Goal: Task Accomplishment & Management: Manage account settings

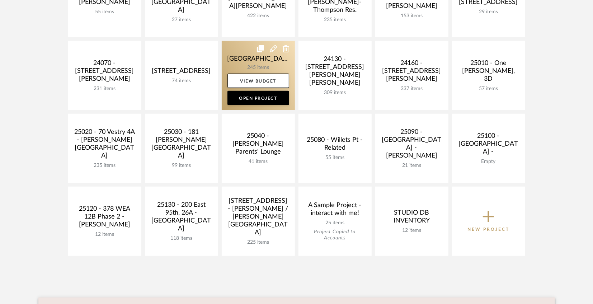
scroll to position [287, 0]
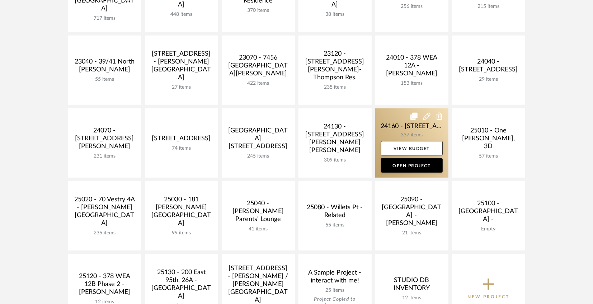
click at [388, 126] on link at bounding box center [412, 142] width 73 height 69
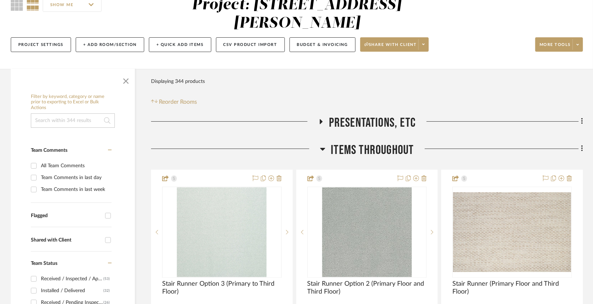
scroll to position [144, 0]
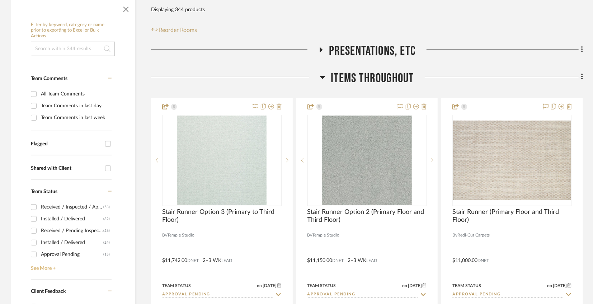
click at [52, 264] on link "See More +" at bounding box center [70, 265] width 83 height 11
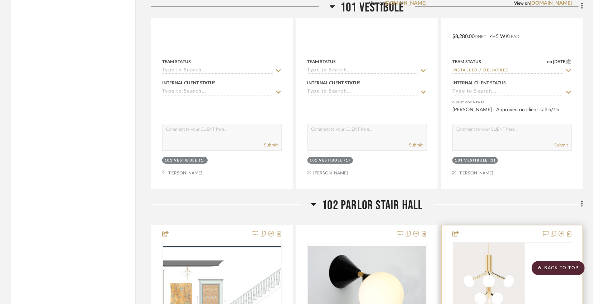
scroll to position [9047, 0]
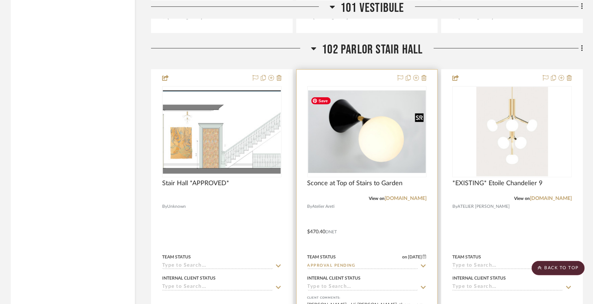
click at [372, 136] on img "0" at bounding box center [367, 131] width 118 height 82
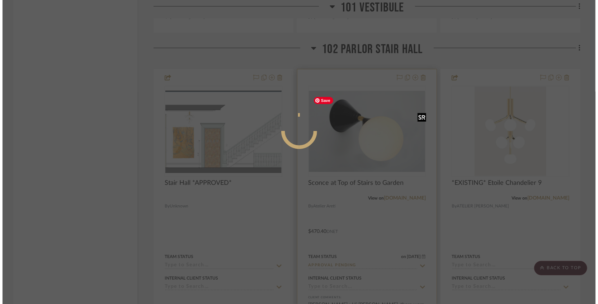
scroll to position [0, 0]
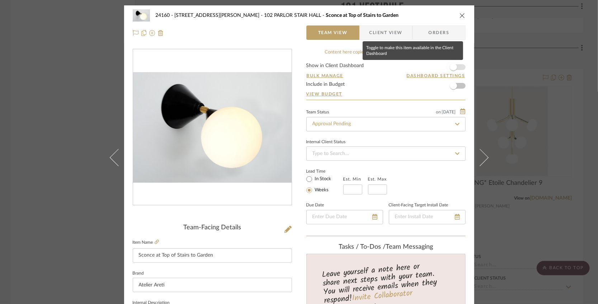
click at [453, 70] on span "button" at bounding box center [453, 67] width 7 height 7
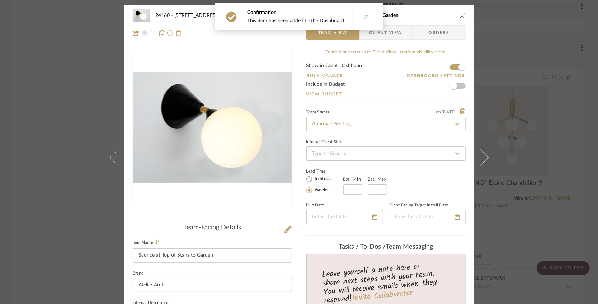
click at [368, 16] on button at bounding box center [367, 16] width 28 height 27
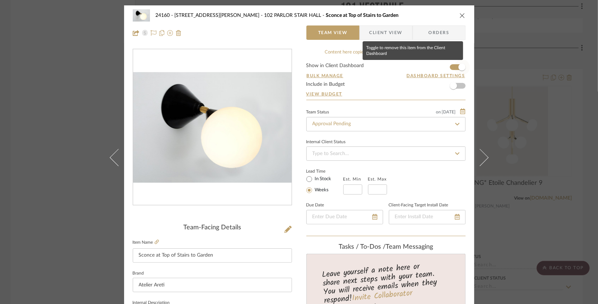
click at [459, 67] on span "button" at bounding box center [462, 67] width 7 height 7
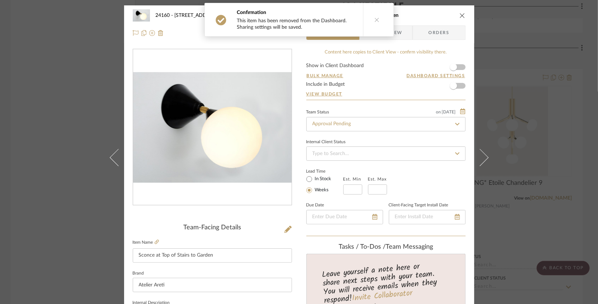
click at [399, 34] on span "Client View" at bounding box center [386, 32] width 33 height 14
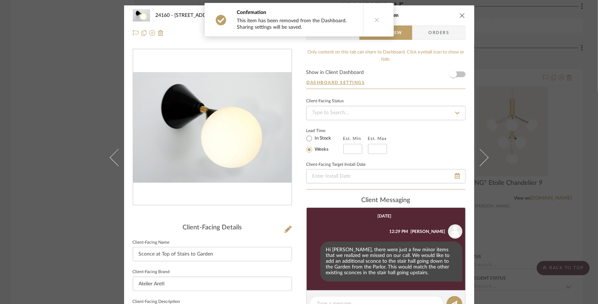
click at [378, 23] on button at bounding box center [377, 19] width 28 height 33
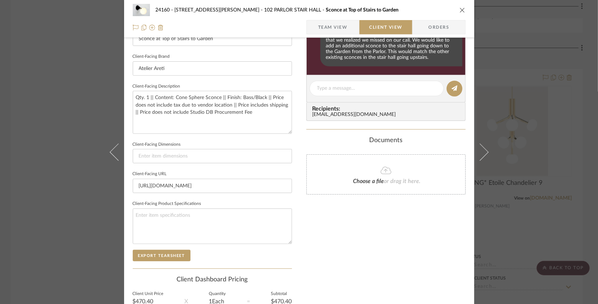
scroll to position [285, 0]
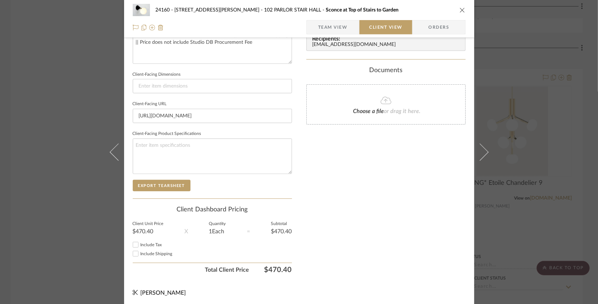
click at [332, 28] on span "Team View" at bounding box center [332, 27] width 29 height 14
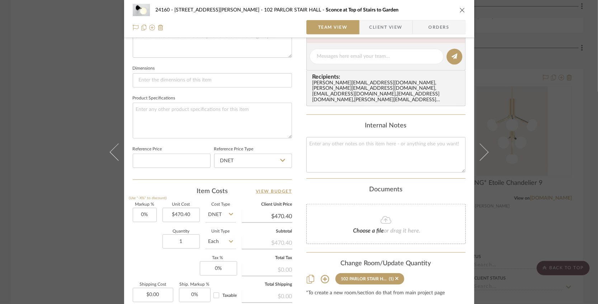
click at [461, 10] on icon "close" at bounding box center [463, 10] width 6 height 6
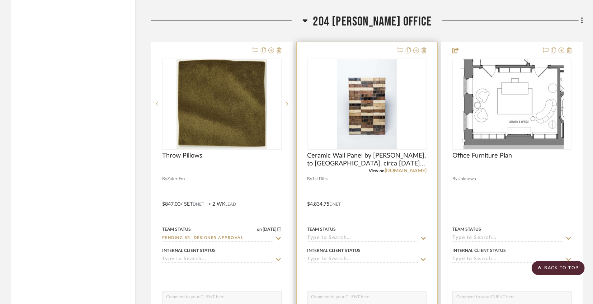
scroll to position [17185, 0]
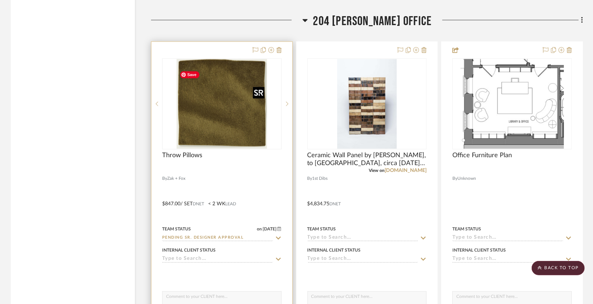
click at [230, 121] on img "0" at bounding box center [222, 104] width 90 height 90
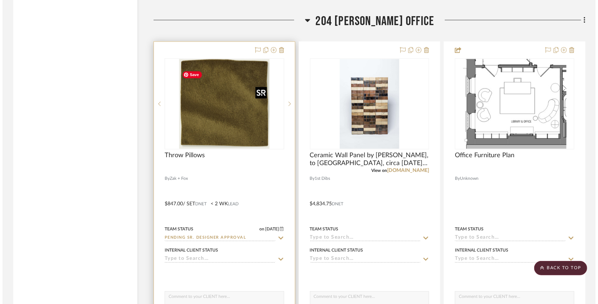
scroll to position [0, 0]
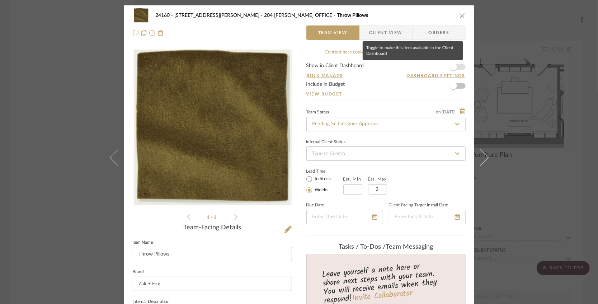
click at [452, 66] on span "button" at bounding box center [453, 67] width 7 height 7
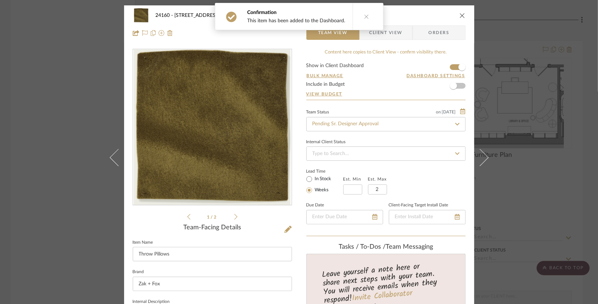
click at [390, 36] on span "Client View" at bounding box center [386, 32] width 33 height 14
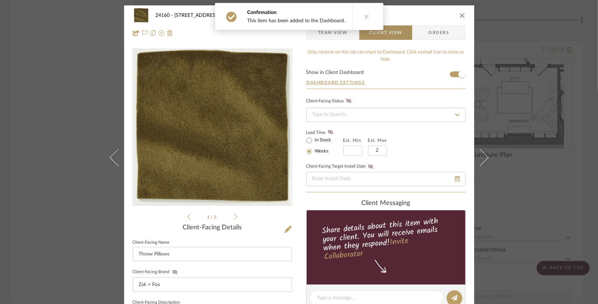
click at [370, 24] on button at bounding box center [367, 16] width 28 height 27
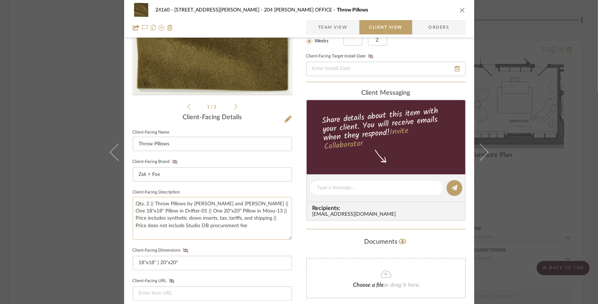
scroll to position [144, 0]
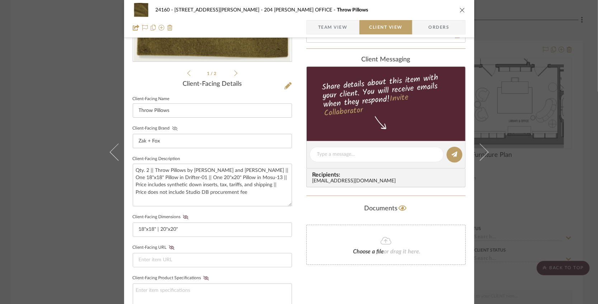
click at [173, 130] on icon at bounding box center [174, 128] width 5 height 4
click at [183, 216] on icon at bounding box center [185, 217] width 5 height 4
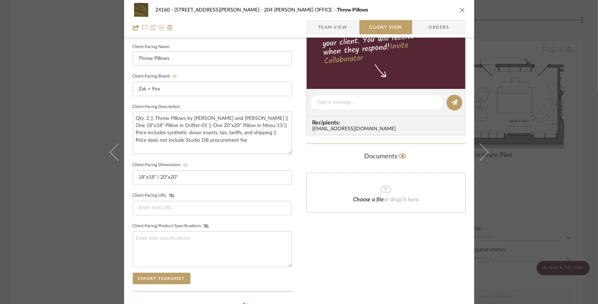
scroll to position [287, 0]
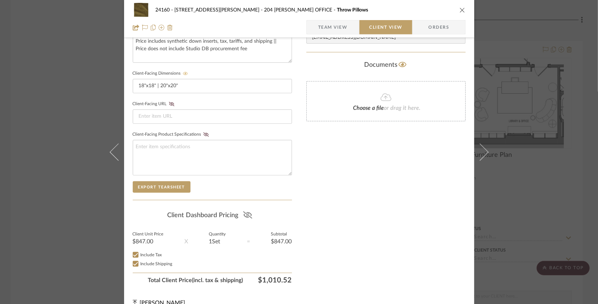
click at [243, 210] on button at bounding box center [248, 215] width 10 height 11
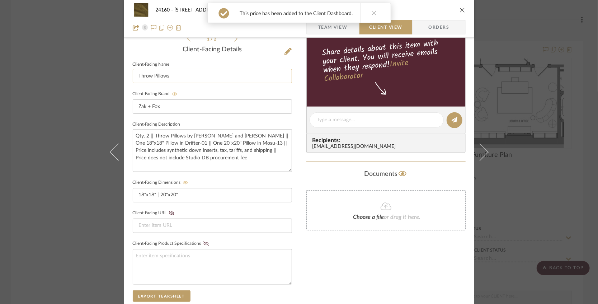
scroll to position [48, 0]
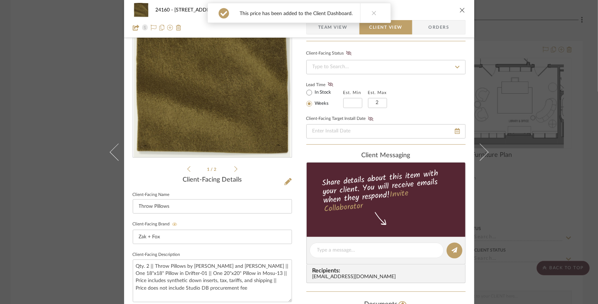
click at [234, 169] on icon at bounding box center [235, 169] width 3 height 6
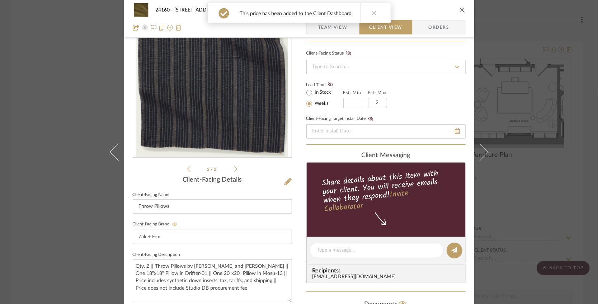
click at [327, 29] on span "Team View" at bounding box center [332, 27] width 29 height 14
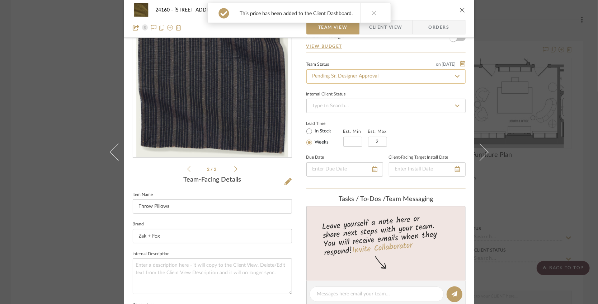
click at [332, 74] on input "Pending Sr. Designer Approval" at bounding box center [386, 76] width 159 height 14
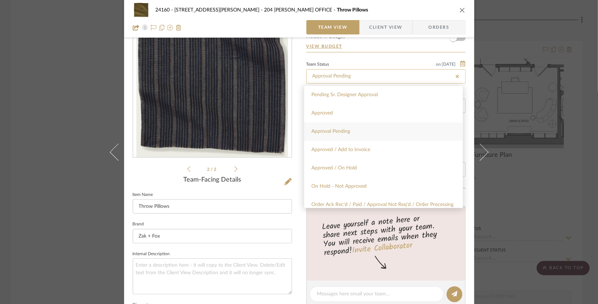
type input "Approval Pending"
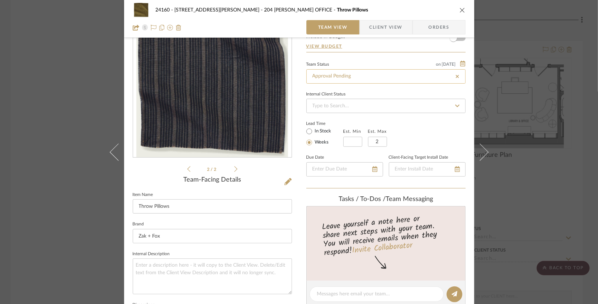
type input "Approval Pending"
click at [375, 56] on div "Content here copies to Client View - confirm visibility there. Show in Client D…" at bounding box center [386, 295] width 159 height 589
click at [460, 9] on icon "close" at bounding box center [463, 10] width 6 height 6
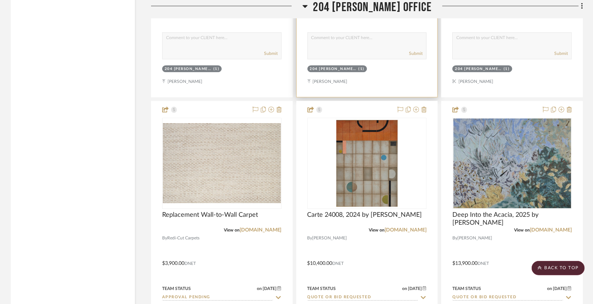
scroll to position [17472, 0]
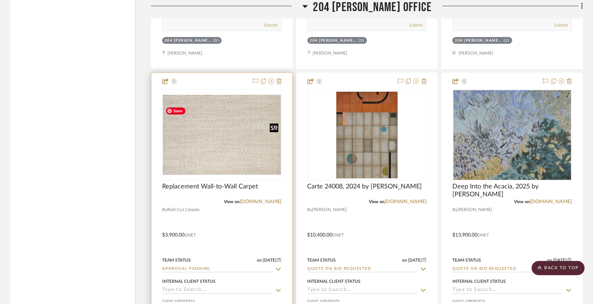
click at [210, 158] on img "0" at bounding box center [222, 135] width 118 height 80
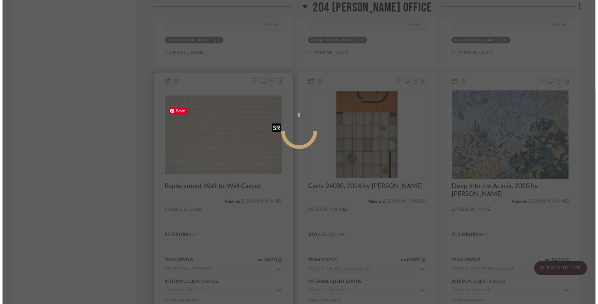
scroll to position [0, 0]
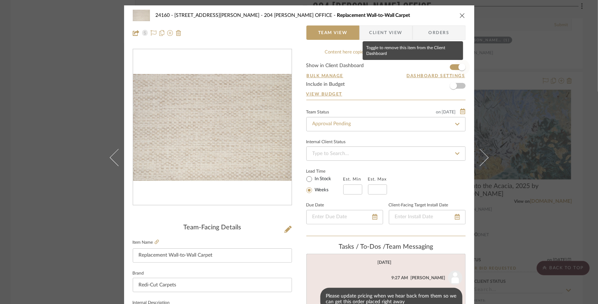
click at [459, 67] on span "button" at bounding box center [462, 67] width 7 height 7
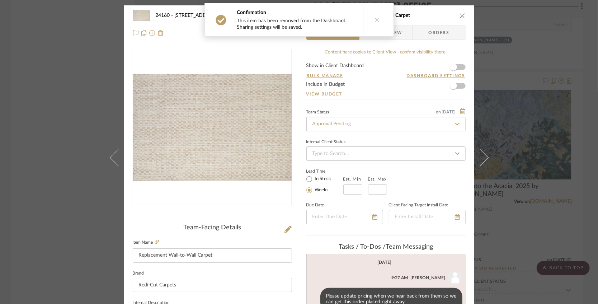
click at [462, 16] on icon "close" at bounding box center [463, 16] width 6 height 6
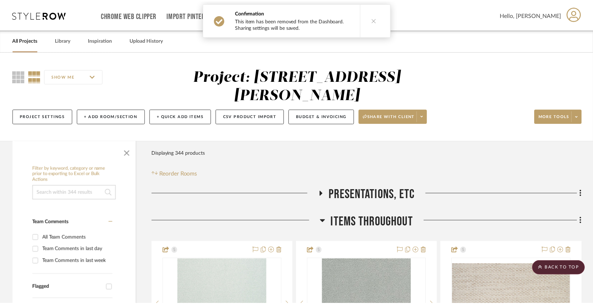
scroll to position [17472, 0]
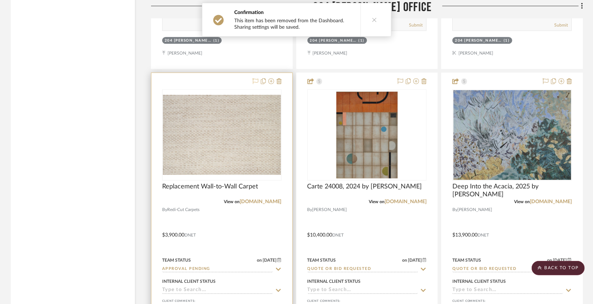
click at [256, 84] on icon at bounding box center [256, 81] width 6 height 6
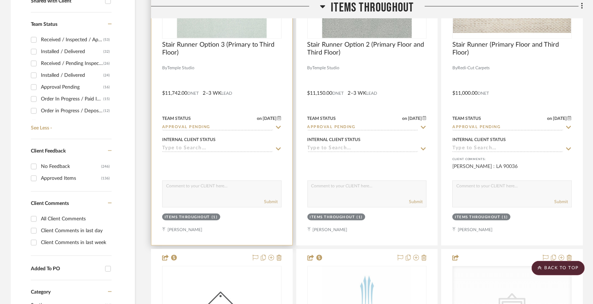
scroll to position [215, 0]
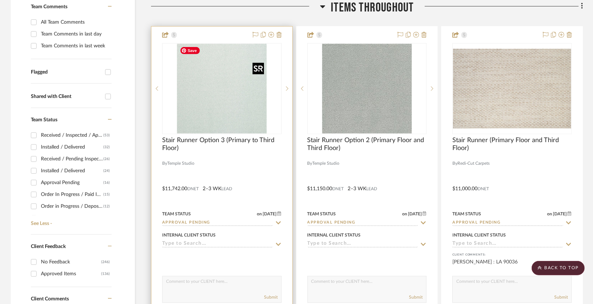
click at [250, 61] on img "0" at bounding box center [222, 89] width 90 height 90
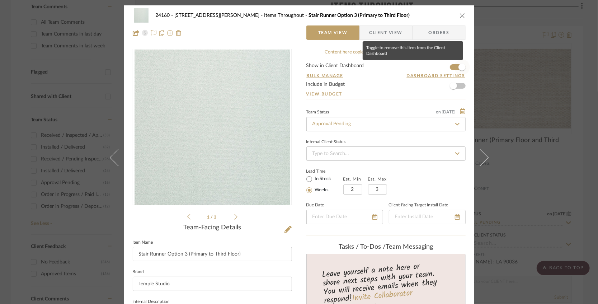
click at [454, 65] on span "button" at bounding box center [462, 67] width 16 height 16
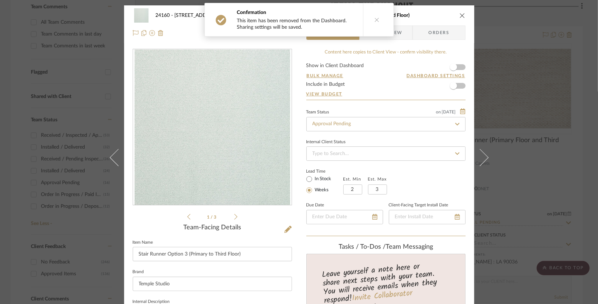
click at [461, 15] on icon "close" at bounding box center [463, 16] width 6 height 6
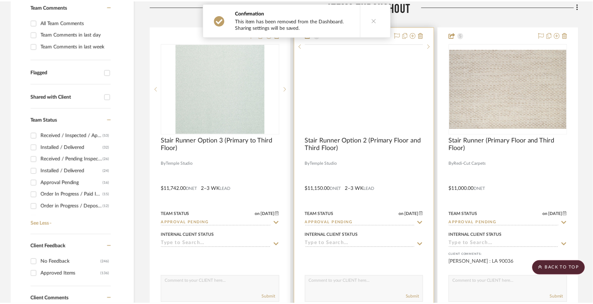
scroll to position [215, 0]
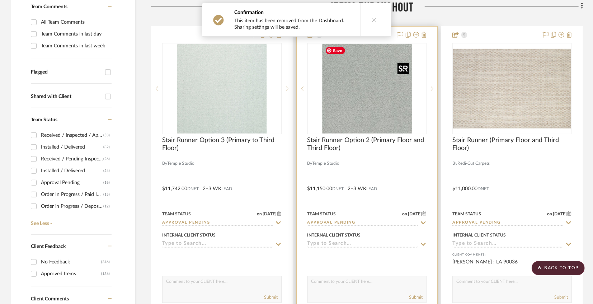
click at [0, 0] on img at bounding box center [0, 0] width 0 height 0
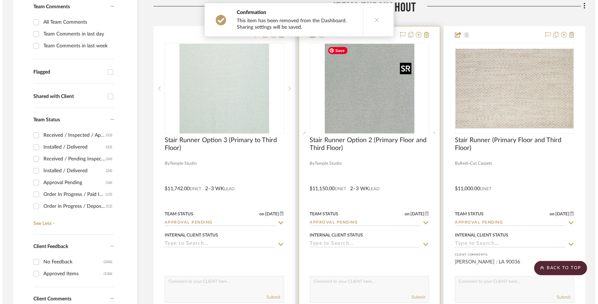
scroll to position [0, 0]
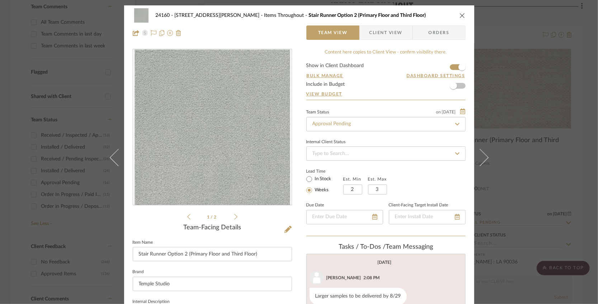
click at [451, 69] on form "Show in Client Dashboard Bulk Manage Dashboard Settings Include in Budget View …" at bounding box center [386, 81] width 159 height 37
click at [454, 68] on span "button" at bounding box center [462, 67] width 16 height 16
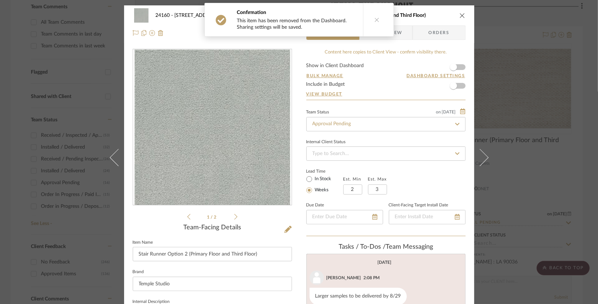
click at [460, 17] on icon "close" at bounding box center [463, 16] width 6 height 6
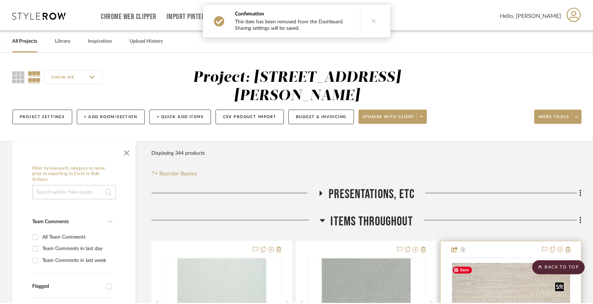
scroll to position [215, 0]
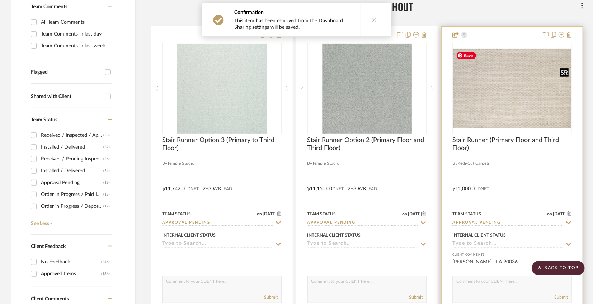
click at [485, 79] on img "0" at bounding box center [512, 89] width 118 height 80
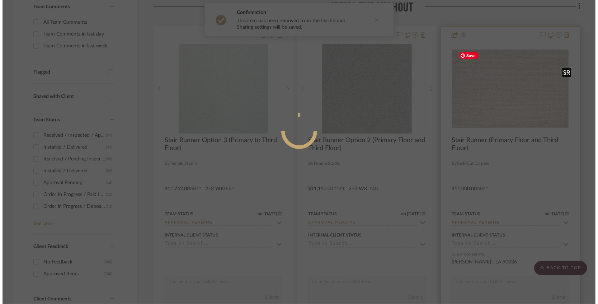
scroll to position [0, 0]
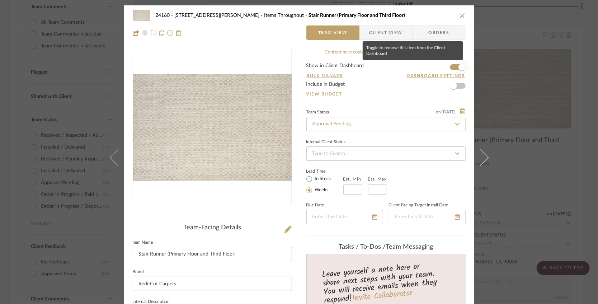
click at [454, 68] on span "button" at bounding box center [462, 67] width 16 height 16
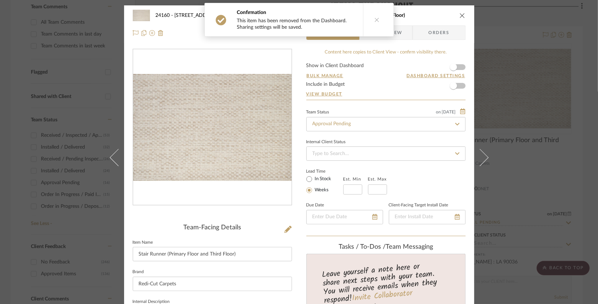
drag, startPoint x: 460, startPoint y: 15, endPoint x: 454, endPoint y: 24, distance: 11.4
click at [460, 15] on icon "close" at bounding box center [463, 16] width 6 height 6
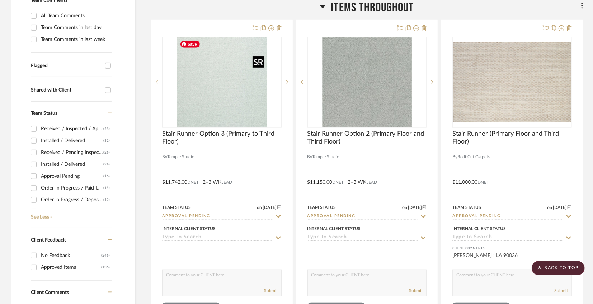
scroll to position [263, 0]
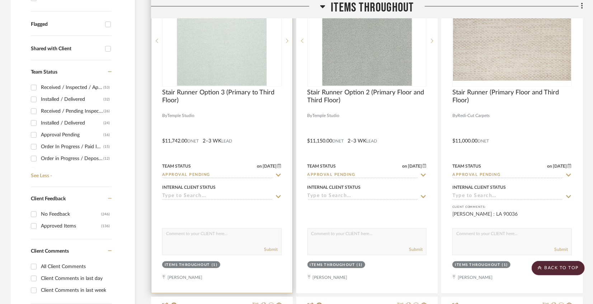
click at [235, 175] on input "Approval Pending" at bounding box center [217, 175] width 111 height 7
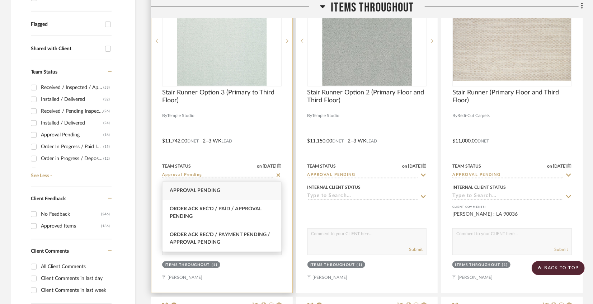
click at [278, 175] on icon at bounding box center [279, 175] width 4 height 4
type input "[DATE]"
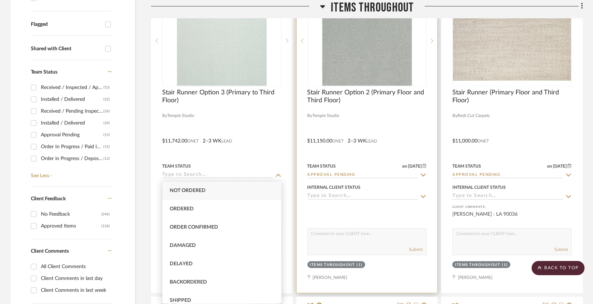
click at [424, 175] on icon at bounding box center [423, 175] width 6 height 6
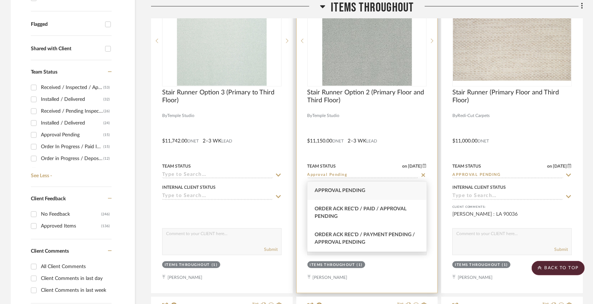
click at [424, 175] on icon at bounding box center [424, 175] width 4 height 4
type input "[DATE]"
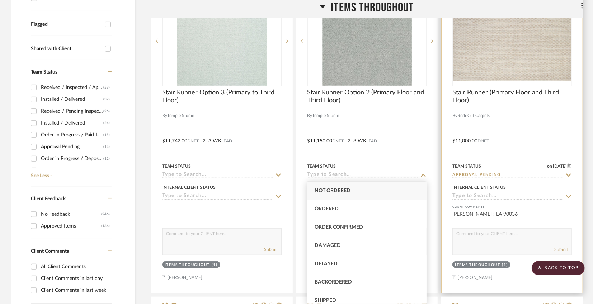
click at [570, 174] on icon at bounding box center [569, 175] width 6 height 6
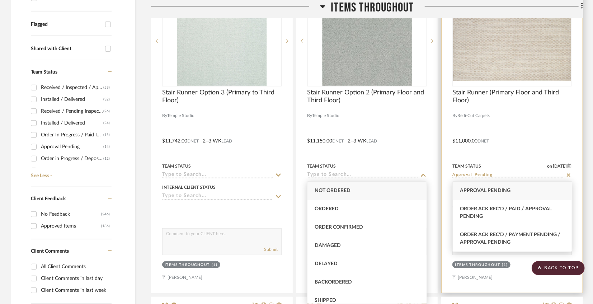
click at [570, 174] on icon at bounding box center [569, 175] width 4 height 4
type input "[DATE]"
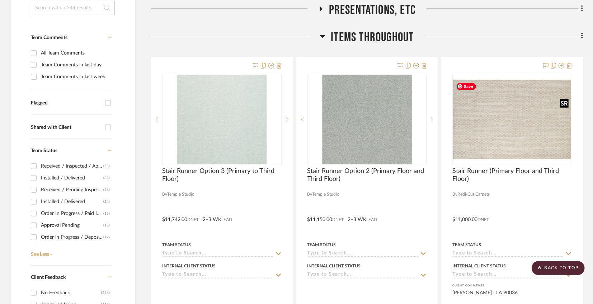
scroll to position [120, 0]
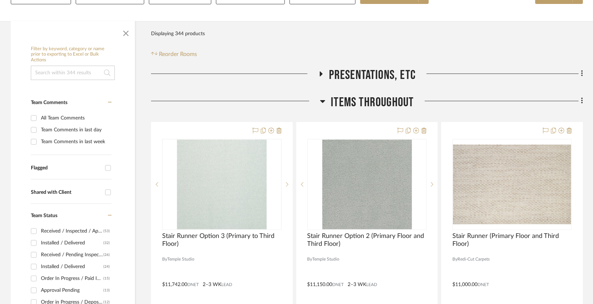
click at [472, 50] on div "Filter Products Displaying 344 products Reorder Rooms" at bounding box center [367, 43] width 432 height 32
